Goal: Transaction & Acquisition: Purchase product/service

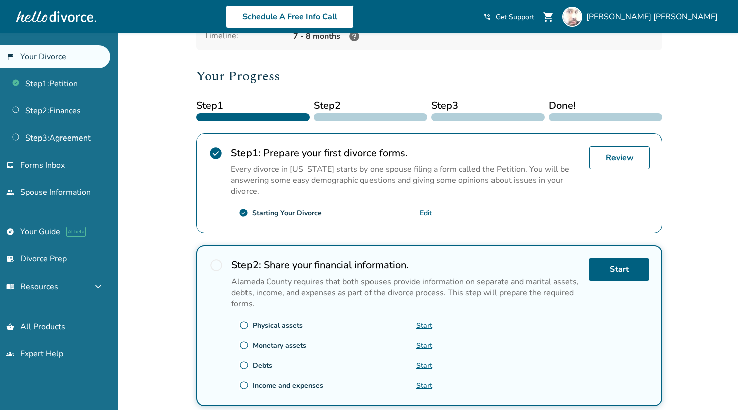
scroll to position [105, 0]
click at [321, 195] on p "Every divorce in California starts by one spouse filing a form called the Petit…" at bounding box center [406, 179] width 351 height 33
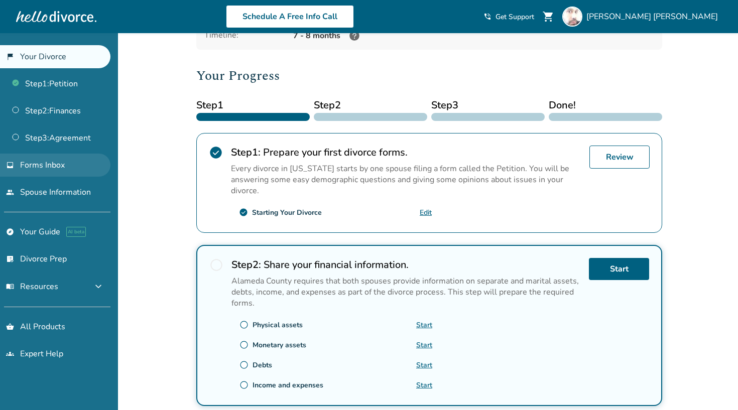
click at [41, 169] on span "Forms Inbox" at bounding box center [42, 165] width 45 height 11
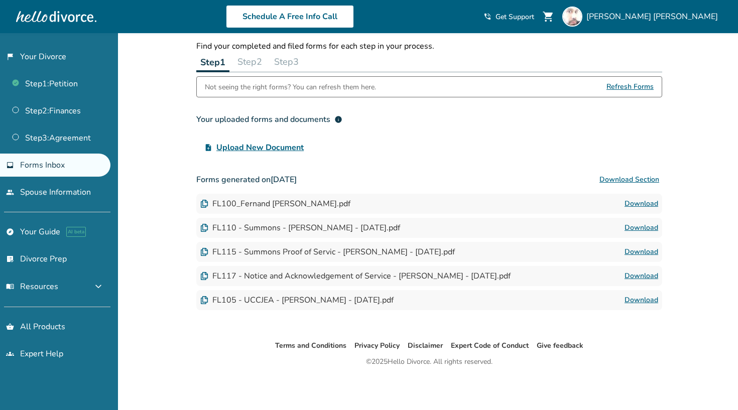
scroll to position [33, 0]
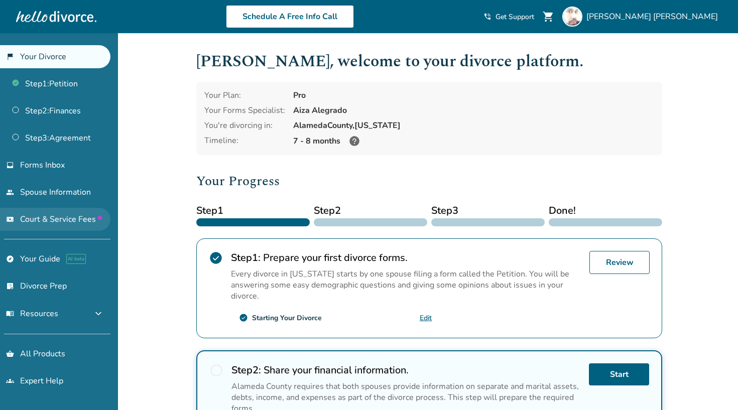
click at [78, 218] on span "Court & Service Fees" at bounding box center [61, 219] width 82 height 11
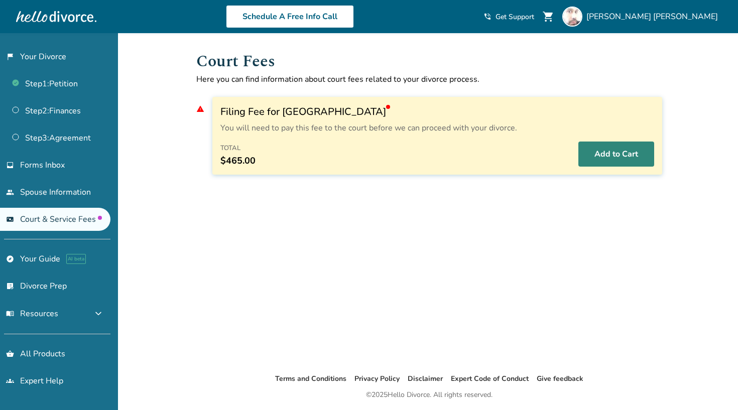
click at [619, 152] on button "Add to Cart" at bounding box center [617, 154] width 76 height 25
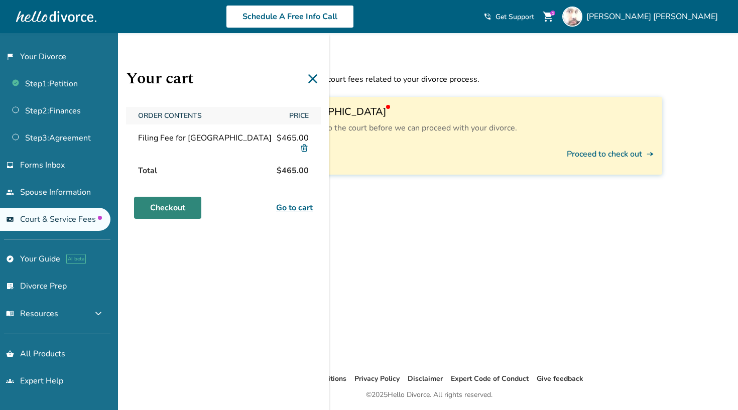
click at [173, 210] on link "Checkout" at bounding box center [167, 208] width 67 height 22
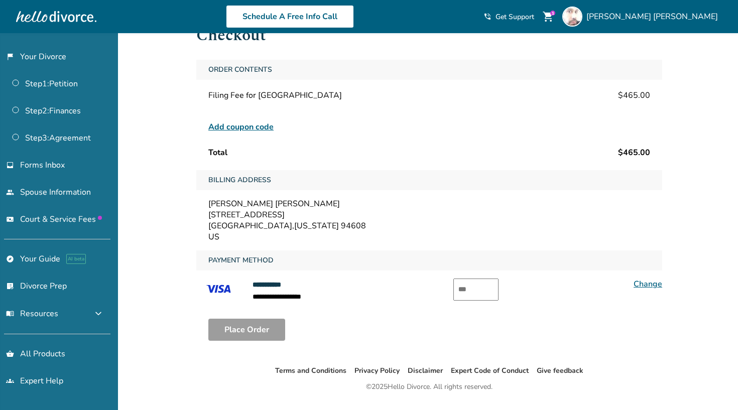
scroll to position [41, 0]
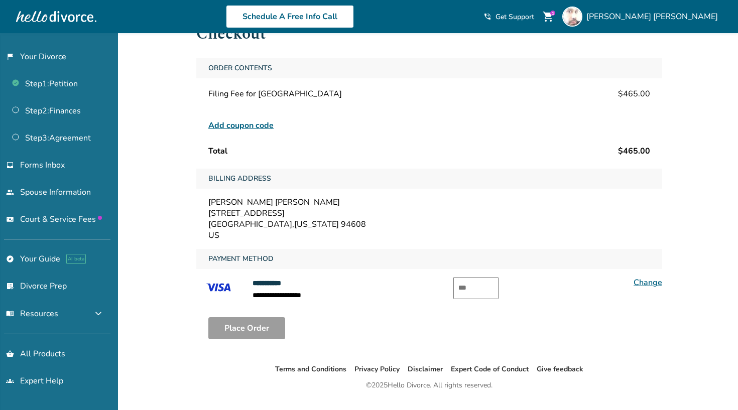
click at [486, 291] on input "text" at bounding box center [476, 288] width 45 height 22
type input "***"
click at [256, 324] on button "Place Order" at bounding box center [246, 328] width 77 height 22
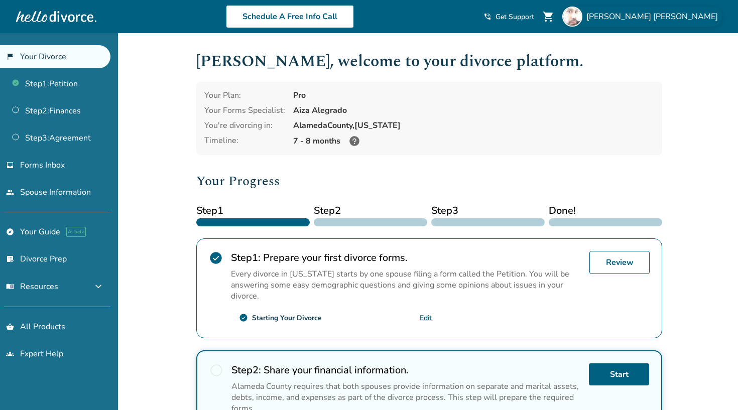
click at [583, 16] on img at bounding box center [573, 17] width 20 height 20
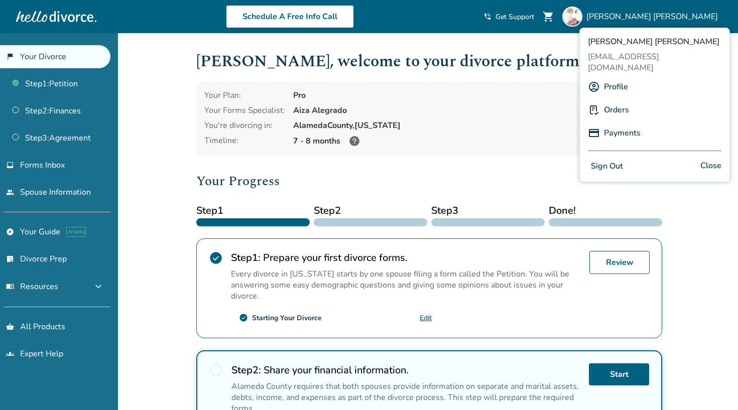
click at [622, 100] on link "Orders" at bounding box center [616, 109] width 25 height 19
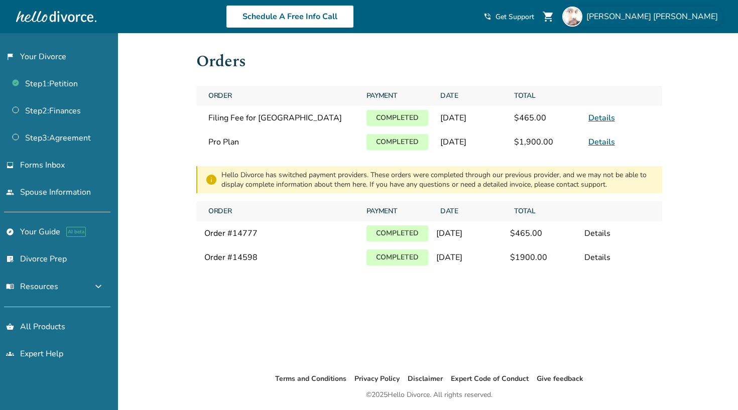
click at [583, 19] on img at bounding box center [573, 17] width 20 height 20
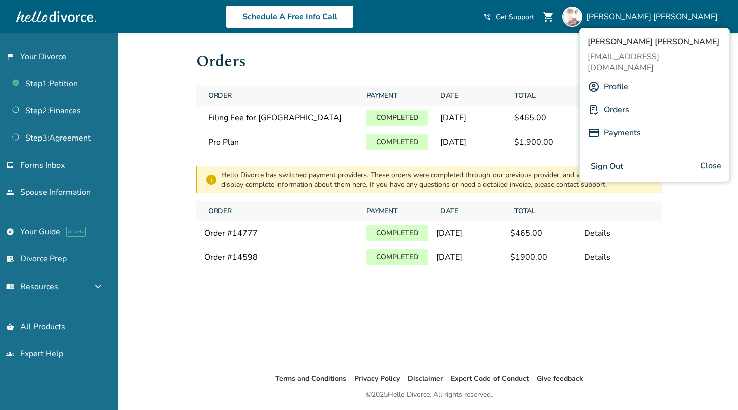
click at [618, 77] on link "Profile" at bounding box center [616, 86] width 24 height 19
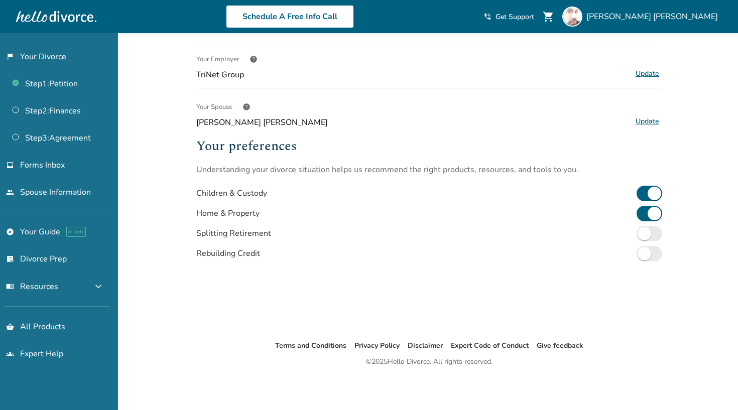
scroll to position [224, 0]
click at [286, 123] on span "Ronja HildaHenriikka Verkasalo" at bounding box center [412, 122] width 432 height 11
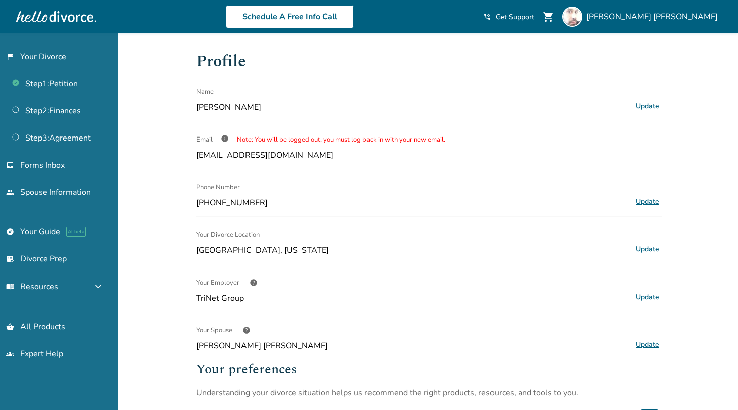
scroll to position [0, 0]
click at [652, 15] on span "Fernand Rene Alvarez" at bounding box center [655, 16] width 136 height 11
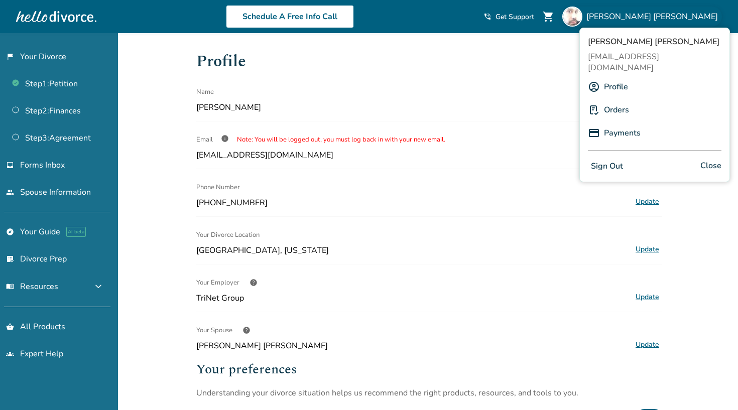
click at [463, 105] on span "Fernand Rene Alvarez" at bounding box center [412, 107] width 432 height 11
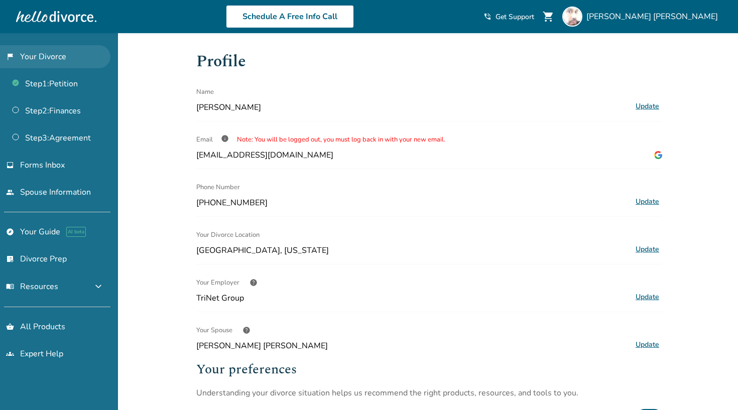
click at [47, 54] on link "flag_2 Your Divorce" at bounding box center [55, 56] width 110 height 23
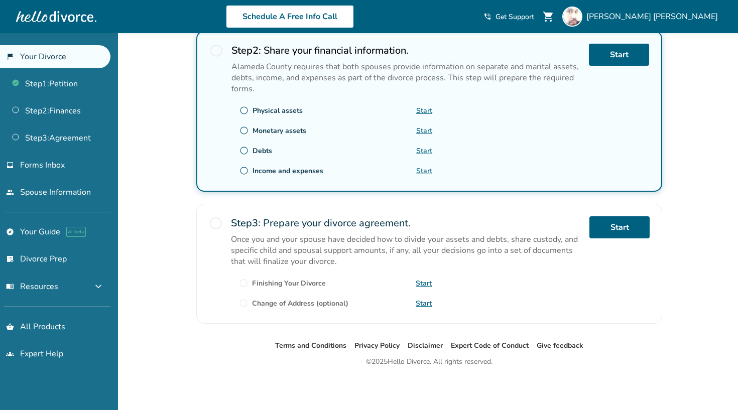
scroll to position [320, 0]
